Goal: Task Accomplishment & Management: Use online tool/utility

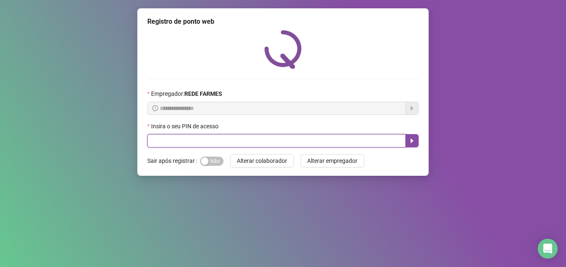
click at [192, 147] on input "text" at bounding box center [276, 140] width 259 height 13
type input "*****"
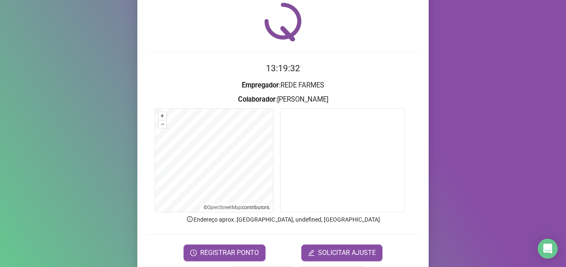
scroll to position [58, 0]
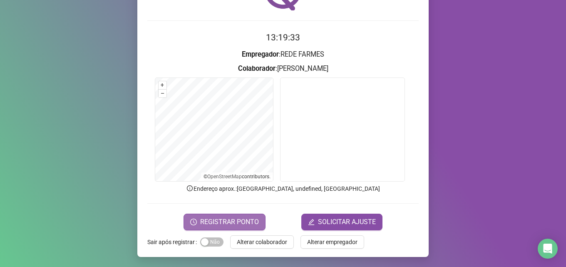
click at [231, 224] on span "REGISTRAR PONTO" at bounding box center [229, 222] width 59 height 10
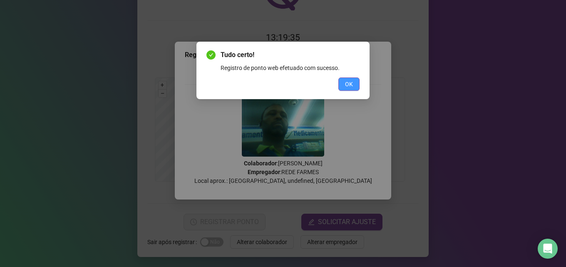
click at [347, 85] on span "OK" at bounding box center [349, 84] width 8 height 9
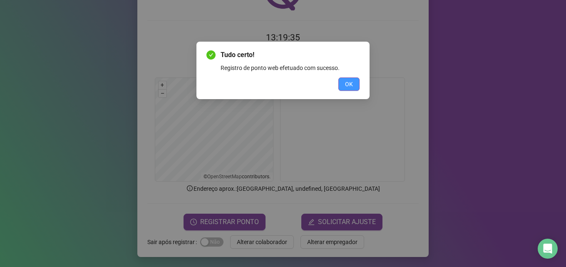
click at [347, 85] on div "Tudo certo! Registro de ponto web efetuado com sucesso. OK" at bounding box center [283, 133] width 566 height 267
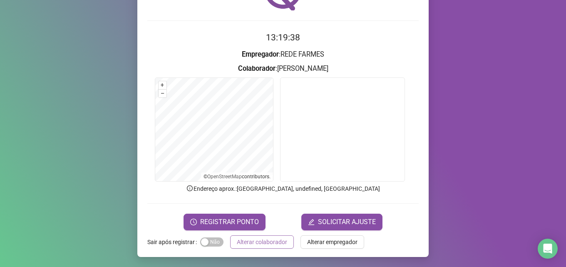
click at [237, 244] on span "Alterar colaborador" at bounding box center [262, 241] width 50 height 9
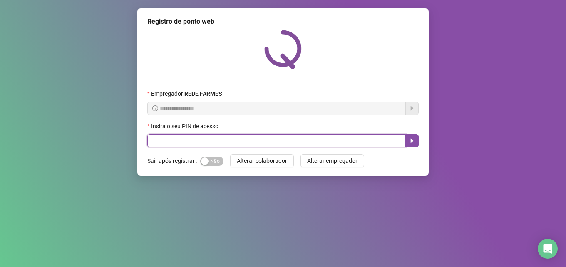
click at [235, 138] on input "text" at bounding box center [276, 140] width 259 height 13
type input "*****"
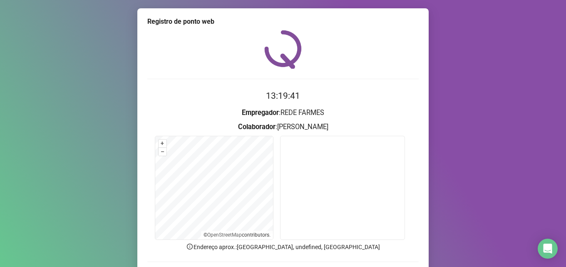
scroll to position [58, 0]
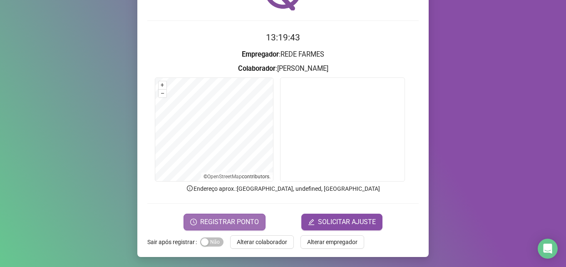
click at [231, 223] on span "REGISTRAR PONTO" at bounding box center [229, 222] width 59 height 10
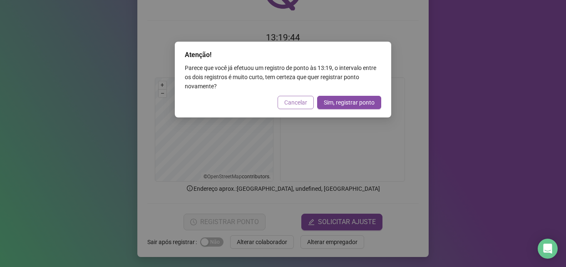
click at [299, 108] on button "Cancelar" at bounding box center [296, 102] width 36 height 13
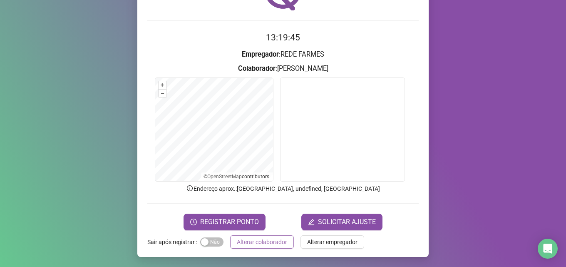
click at [272, 242] on span "Alterar colaborador" at bounding box center [262, 241] width 50 height 9
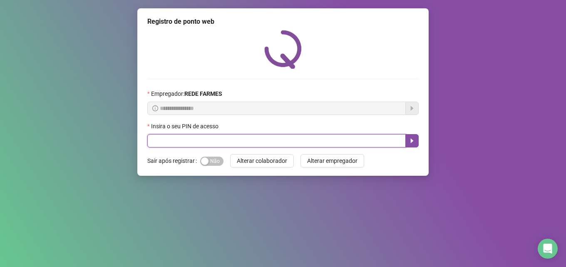
click at [188, 146] on input "text" at bounding box center [276, 140] width 259 height 13
type input "*****"
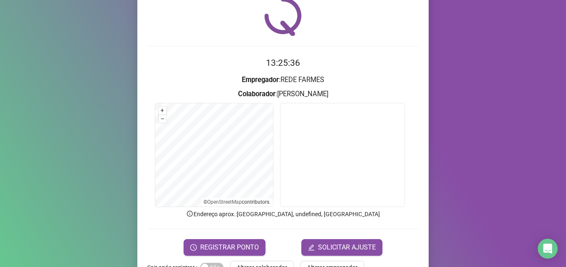
scroll to position [58, 0]
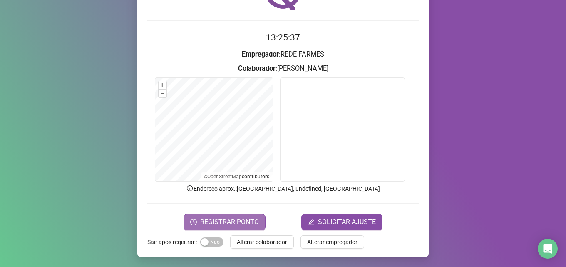
click at [184, 227] on button "REGISTRAR PONTO" at bounding box center [225, 222] width 82 height 17
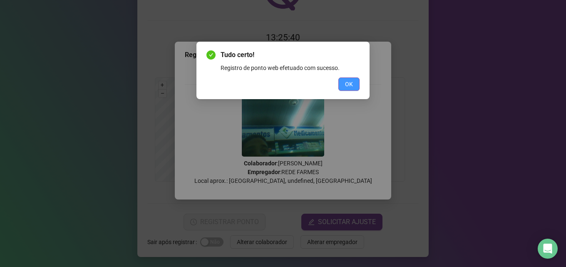
click at [343, 83] on button "OK" at bounding box center [349, 83] width 21 height 13
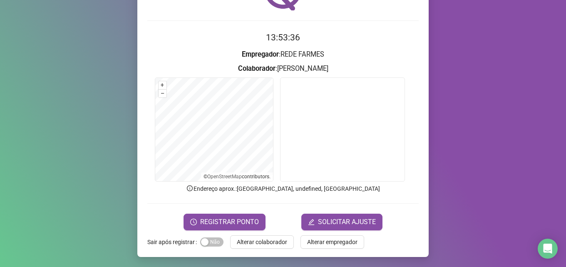
click at [271, 233] on div "Registro de ponto web 13:53:36 Empregador : REDE FARMES Colaborador : [PERSON_N…" at bounding box center [282, 103] width 291 height 307
click at [262, 244] on span "Alterar colaborador" at bounding box center [262, 241] width 50 height 9
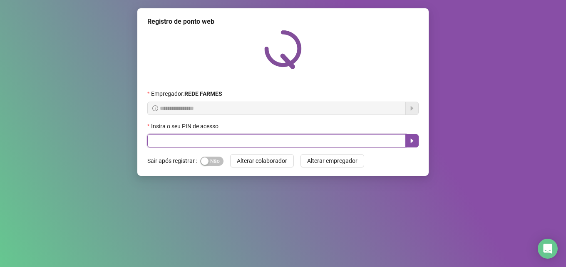
click at [304, 139] on input "text" at bounding box center [276, 140] width 259 height 13
type input "*****"
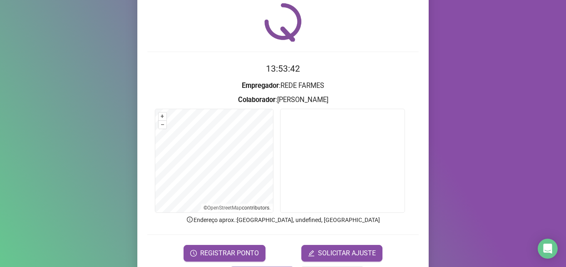
scroll to position [42, 0]
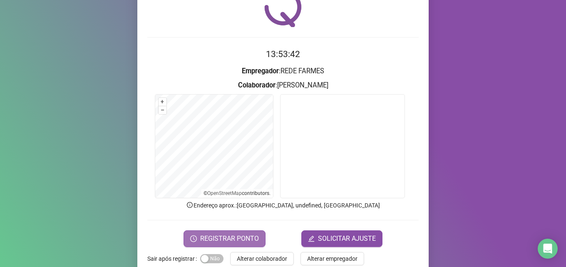
click at [247, 239] on span "REGISTRAR PONTO" at bounding box center [229, 239] width 59 height 10
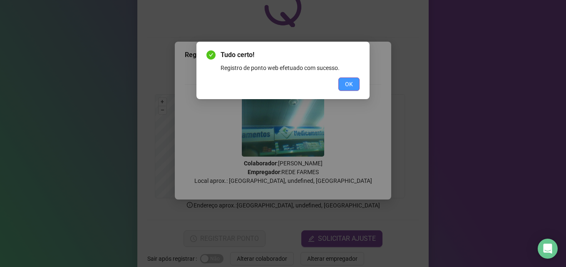
click at [343, 86] on button "OK" at bounding box center [349, 83] width 21 height 13
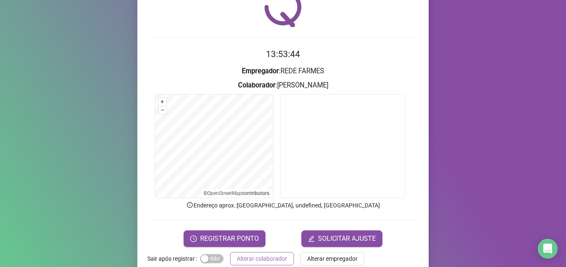
click at [271, 260] on span "Alterar colaborador" at bounding box center [262, 258] width 50 height 9
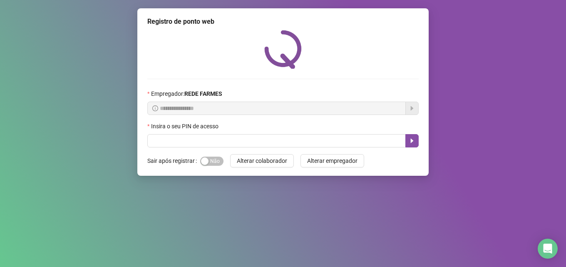
scroll to position [0, 0]
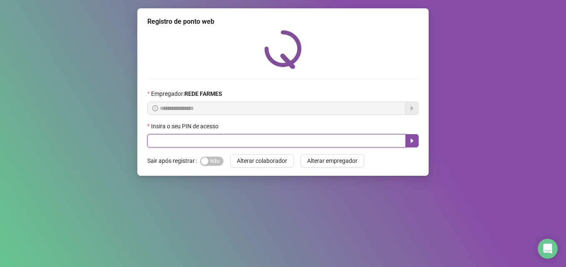
click at [336, 139] on input "text" at bounding box center [276, 140] width 259 height 13
type input "*****"
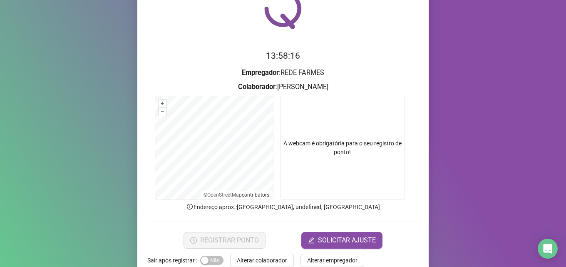
scroll to position [58, 0]
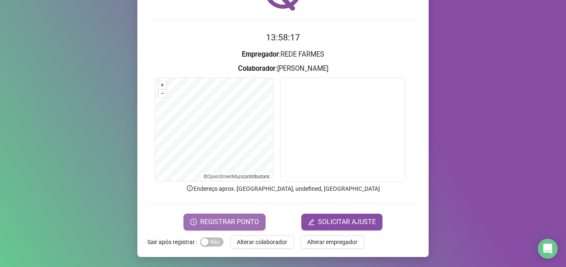
click at [232, 219] on span "REGISTRAR PONTO" at bounding box center [229, 222] width 59 height 10
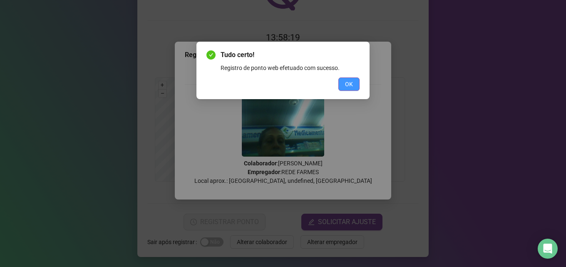
click at [355, 81] on button "OK" at bounding box center [349, 83] width 21 height 13
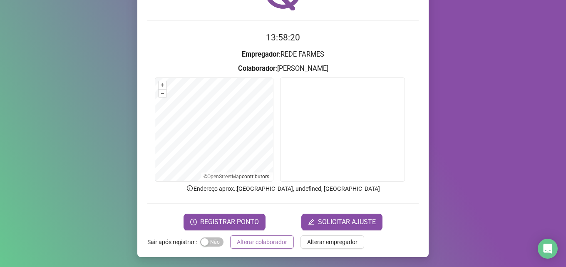
click at [264, 240] on span "Alterar colaborador" at bounding box center [262, 241] width 50 height 9
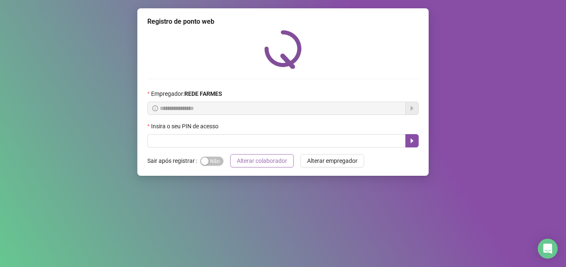
scroll to position [0, 0]
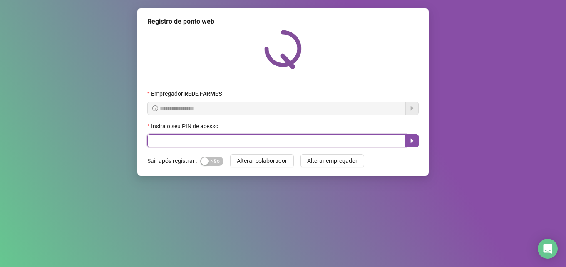
click at [236, 139] on input "text" at bounding box center [276, 140] width 259 height 13
type input "*****"
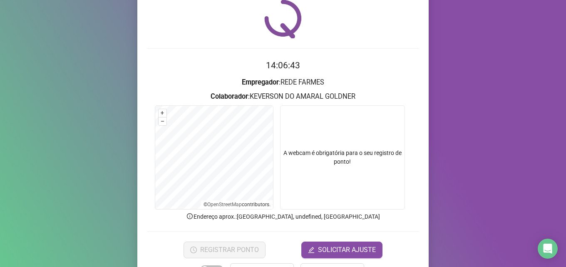
scroll to position [58, 0]
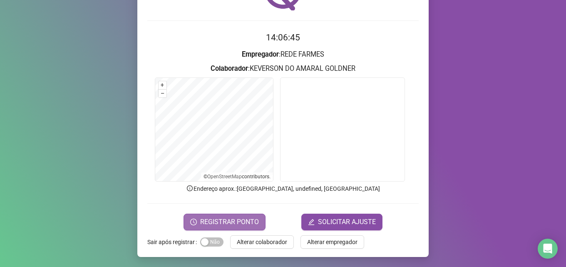
click at [244, 222] on span "REGISTRAR PONTO" at bounding box center [229, 222] width 59 height 10
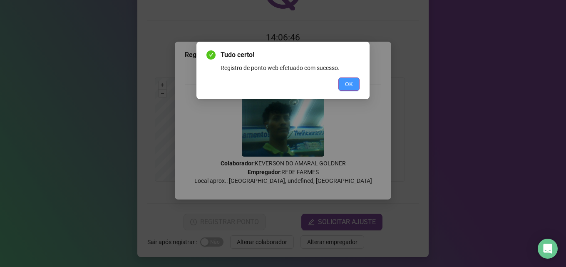
click at [346, 83] on span "OK" at bounding box center [349, 84] width 8 height 9
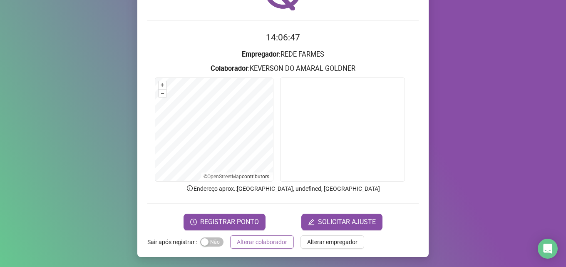
click at [249, 242] on span "Alterar colaborador" at bounding box center [262, 241] width 50 height 9
